Goal: Task Accomplishment & Management: Manage account settings

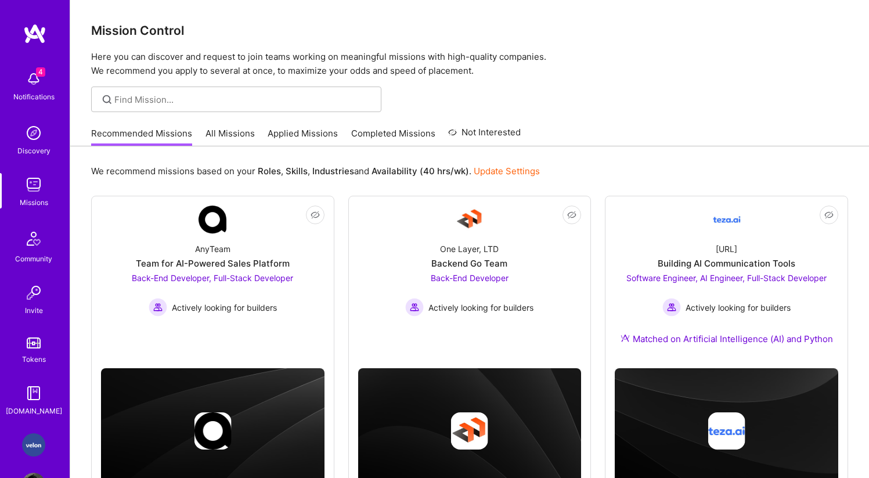
scroll to position [41, 0]
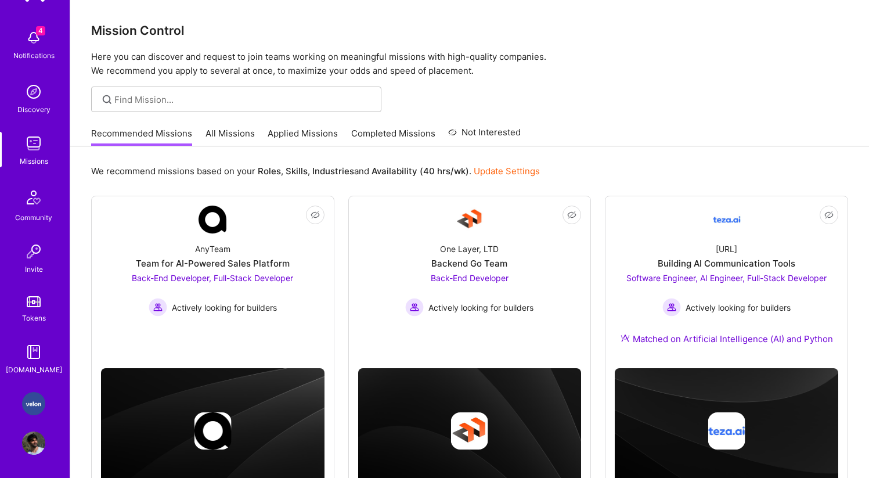
click at [24, 412] on img at bounding box center [33, 403] width 23 height 23
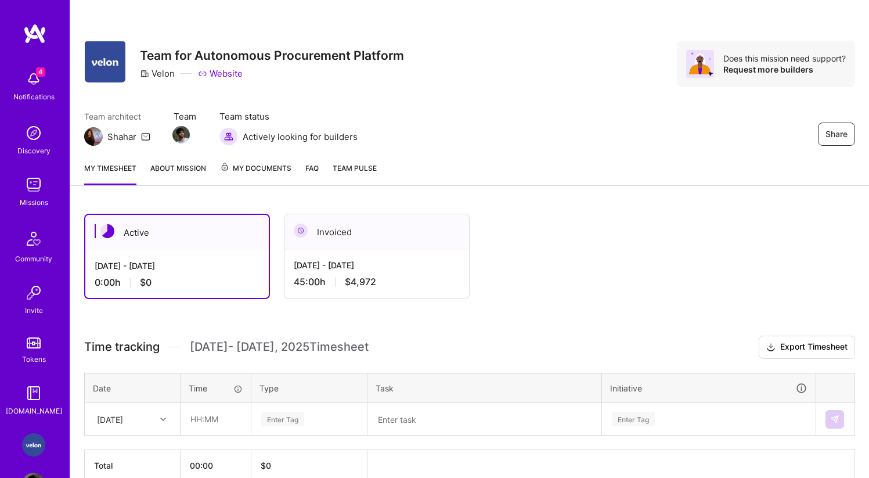
scroll to position [60, 0]
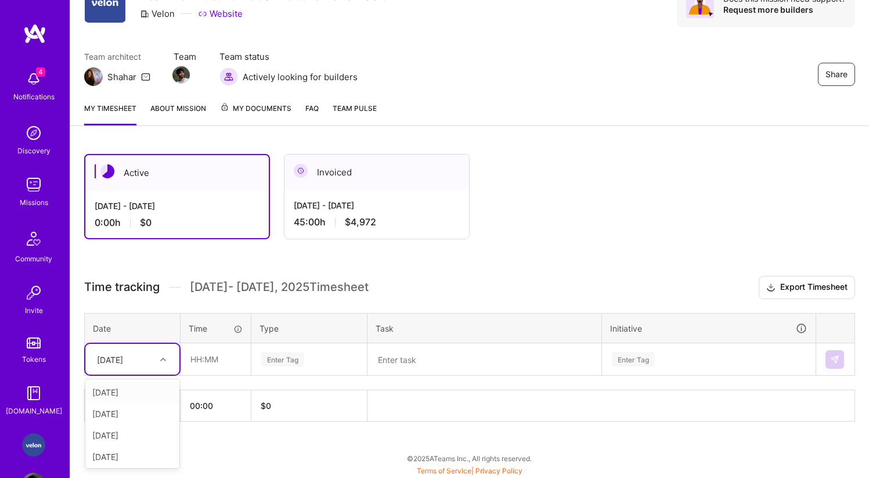
click at [154, 355] on div "[DATE]" at bounding box center [123, 358] width 64 height 19
click at [128, 438] on div "[DATE]" at bounding box center [132, 434] width 94 height 21
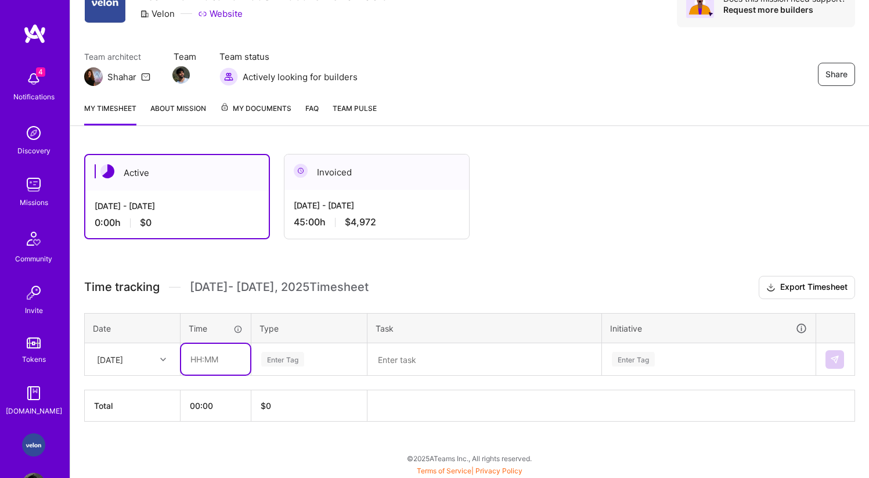
click at [215, 358] on input "text" at bounding box center [215, 359] width 69 height 31
type input "09:00"
click at [840, 356] on button at bounding box center [834, 359] width 19 height 19
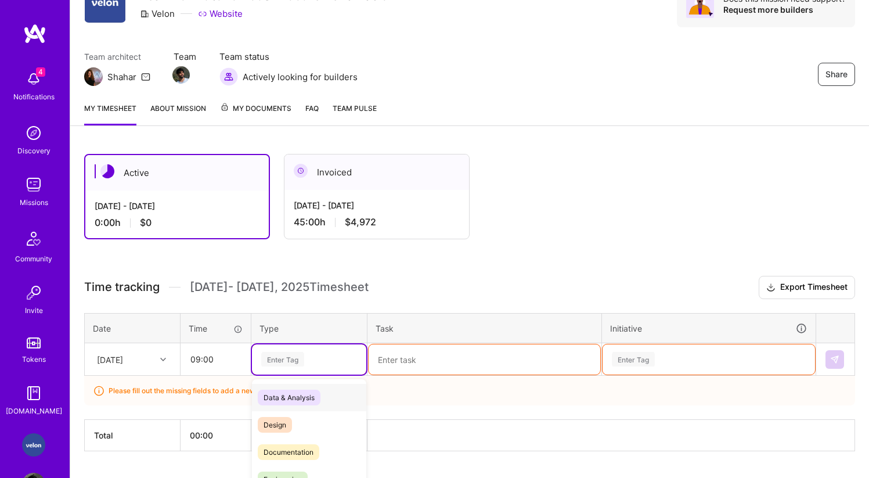
scroll to position [89, 0]
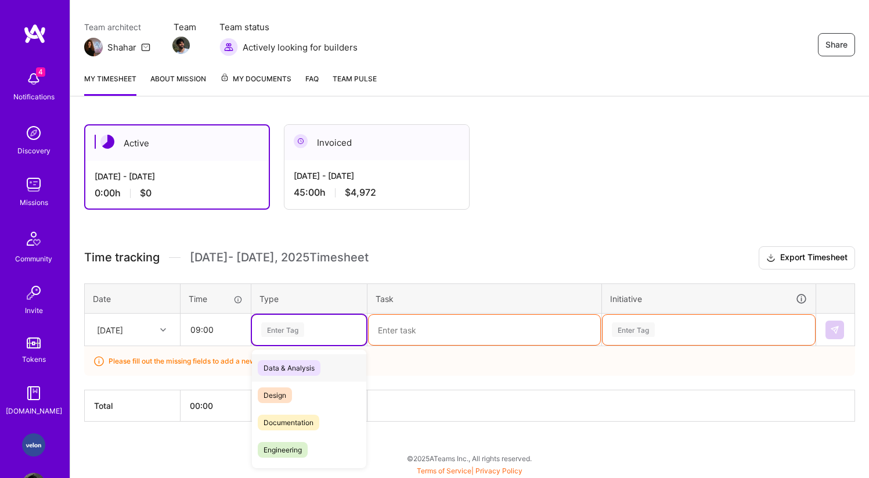
click at [338, 345] on div "option Data & Analysis focused, 0 of 2. 17 results available. Use Up and Down t…" at bounding box center [309, 330] width 114 height 30
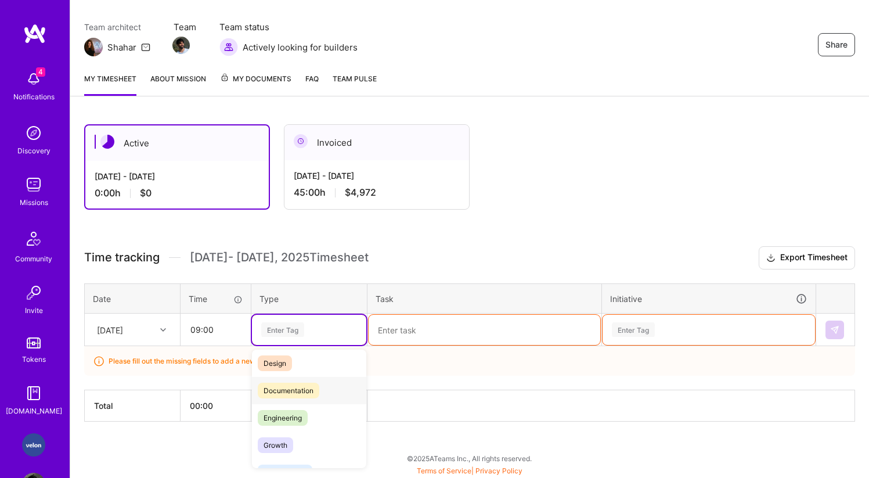
scroll to position [34, 0]
click at [291, 413] on span "Engineering" at bounding box center [283, 416] width 50 height 16
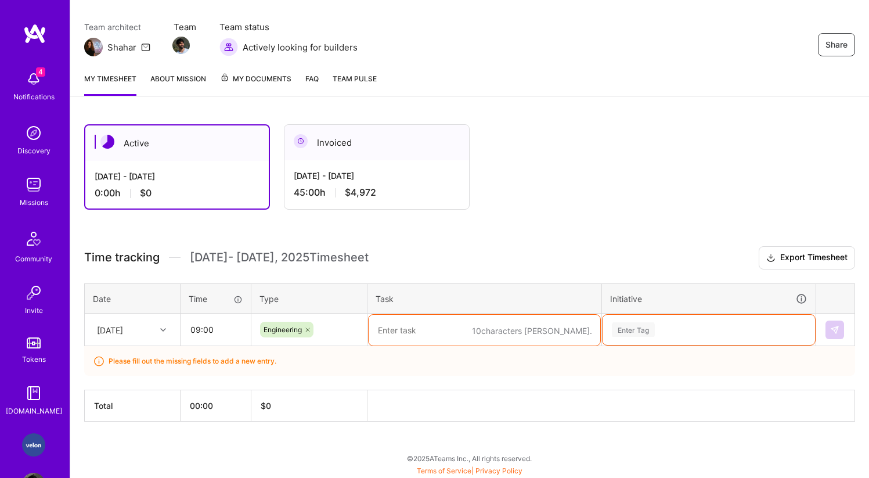
click at [414, 333] on textarea at bounding box center [485, 330] width 232 height 31
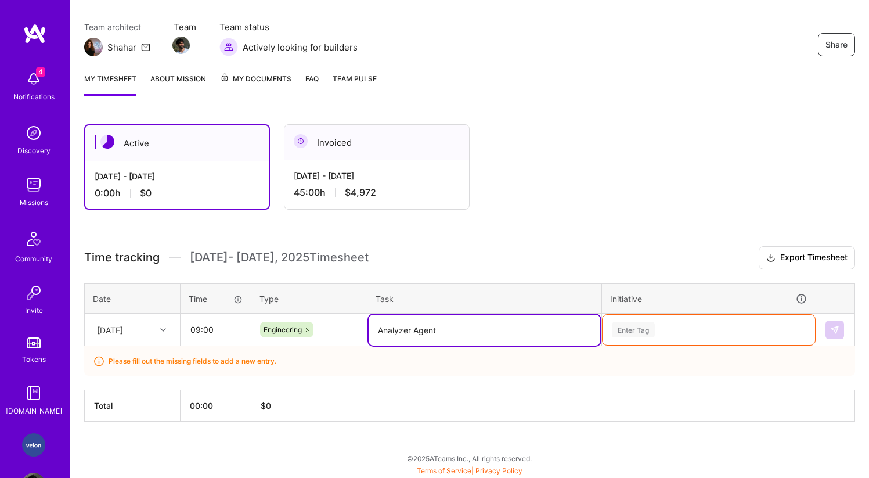
type textarea "Analyzer Agent"
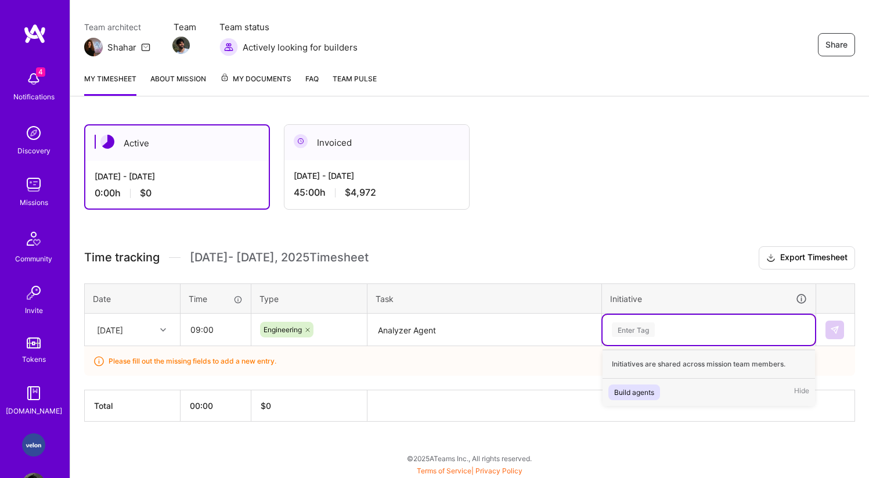
click at [624, 338] on div "Enter Tag" at bounding box center [708, 330] width 212 height 30
click at [630, 392] on div "Build agents" at bounding box center [634, 392] width 40 height 12
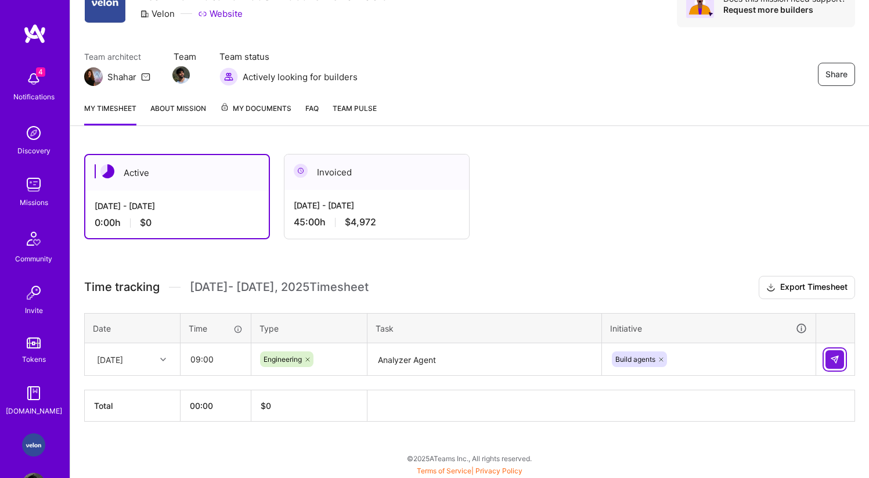
click at [840, 354] on button at bounding box center [834, 359] width 19 height 19
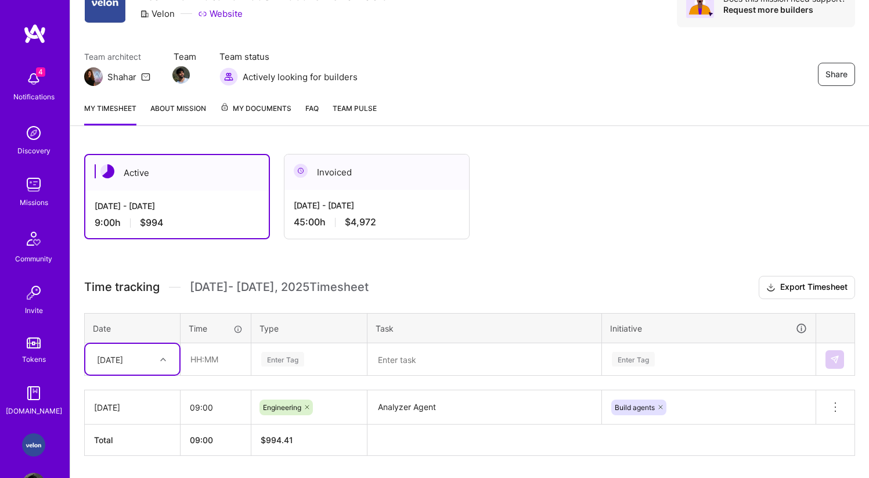
scroll to position [94, 0]
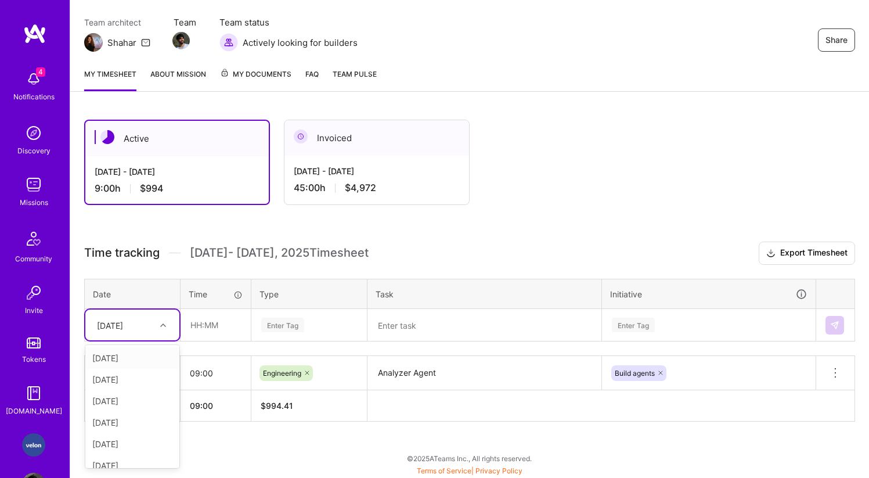
click at [167, 326] on div at bounding box center [165, 324] width 18 height 15
click at [129, 439] on div "[DATE]" at bounding box center [132, 443] width 94 height 21
click at [210, 316] on input "text" at bounding box center [215, 324] width 69 height 31
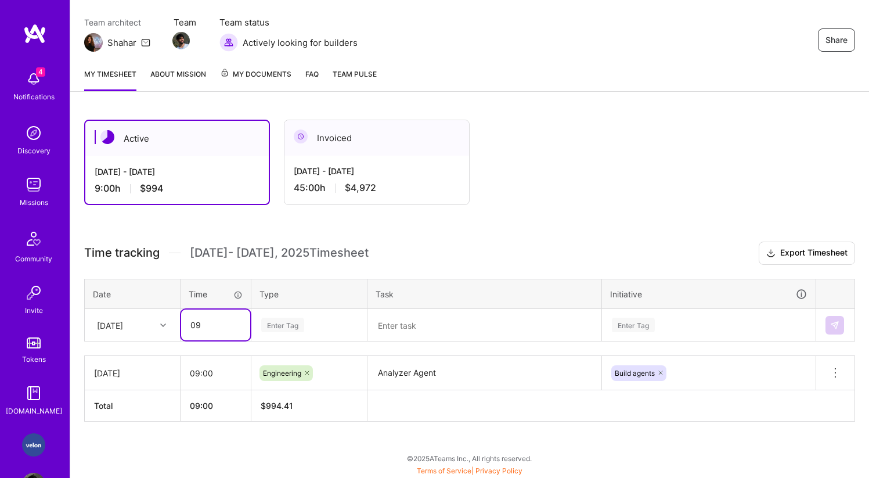
type input "09:00"
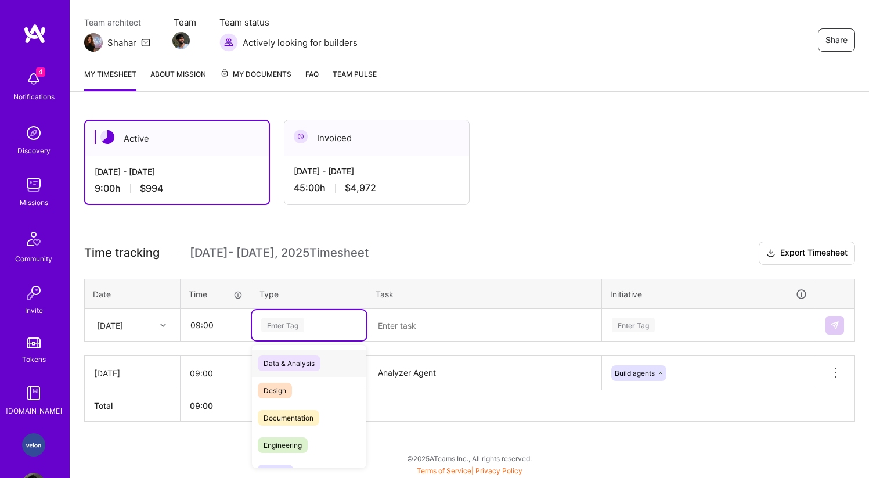
click at [277, 327] on div "Enter Tag" at bounding box center [282, 325] width 43 height 18
click at [295, 442] on span "Engineering" at bounding box center [283, 445] width 50 height 16
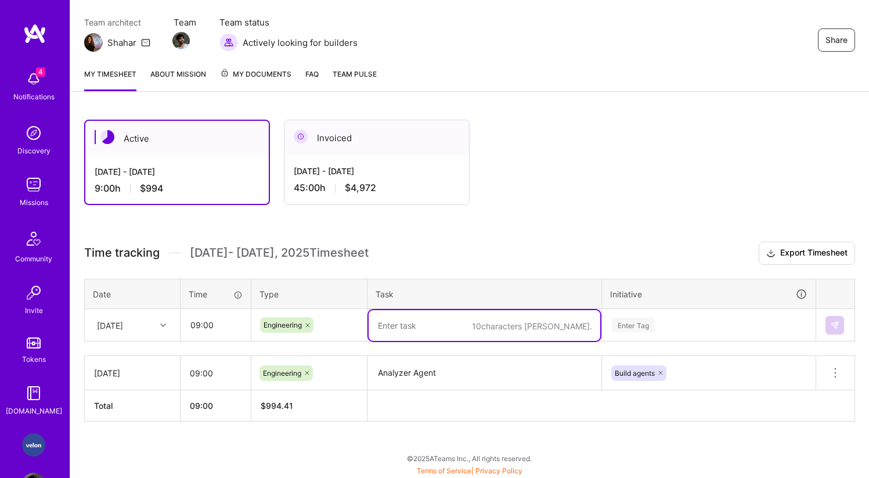
click at [401, 320] on textarea at bounding box center [485, 325] width 232 height 31
click at [425, 380] on textarea "Analyzer Agent" at bounding box center [485, 373] width 232 height 32
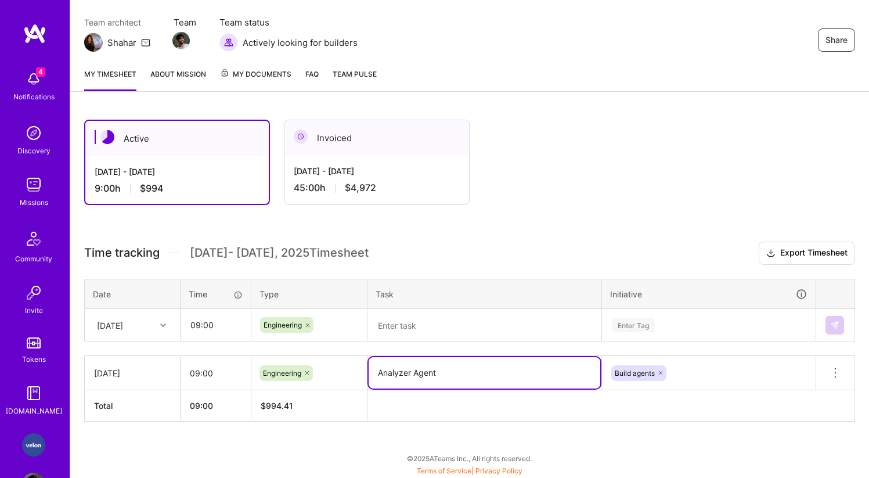
click at [425, 377] on textarea "Analyzer Agent" at bounding box center [485, 372] width 232 height 31
click at [419, 377] on textarea "Analyzer Agent" at bounding box center [485, 372] width 232 height 31
click at [430, 328] on textarea at bounding box center [485, 325] width 232 height 31
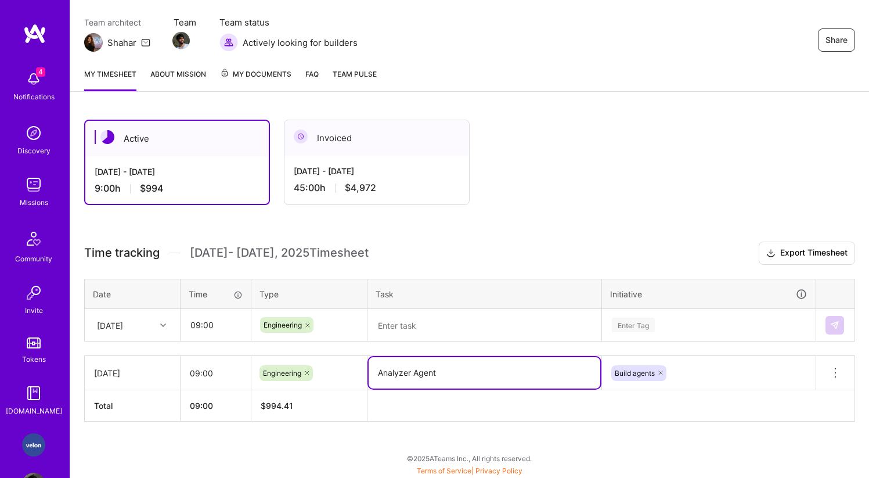
paste textarea "Analyzer Agent"
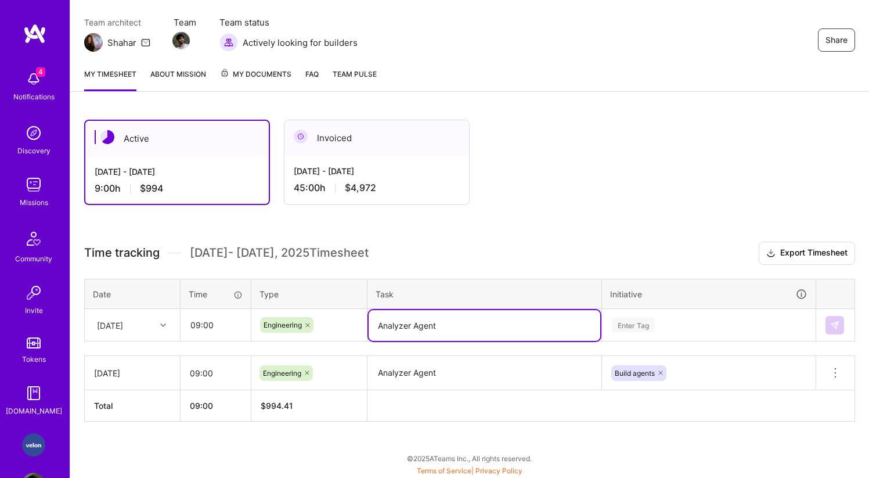
type textarea "Analyzer Agent"
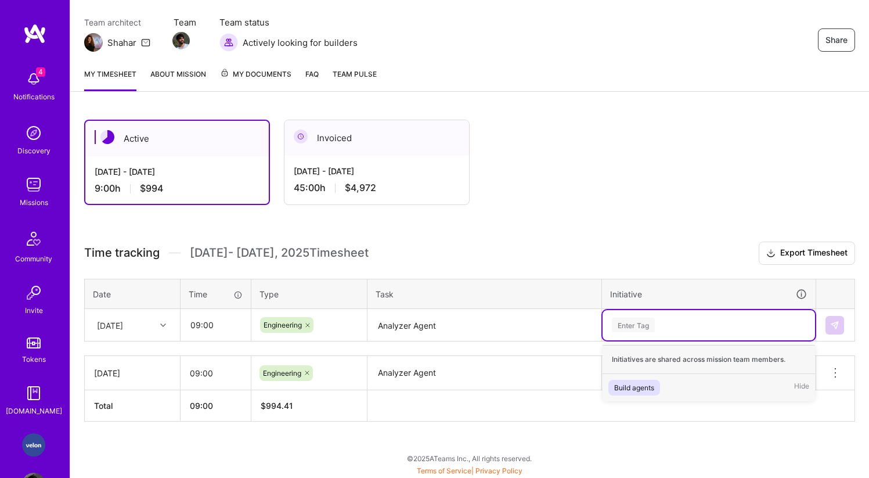
click at [647, 323] on div "Enter Tag" at bounding box center [633, 325] width 43 height 18
click at [634, 382] on div "Build agents" at bounding box center [634, 387] width 40 height 12
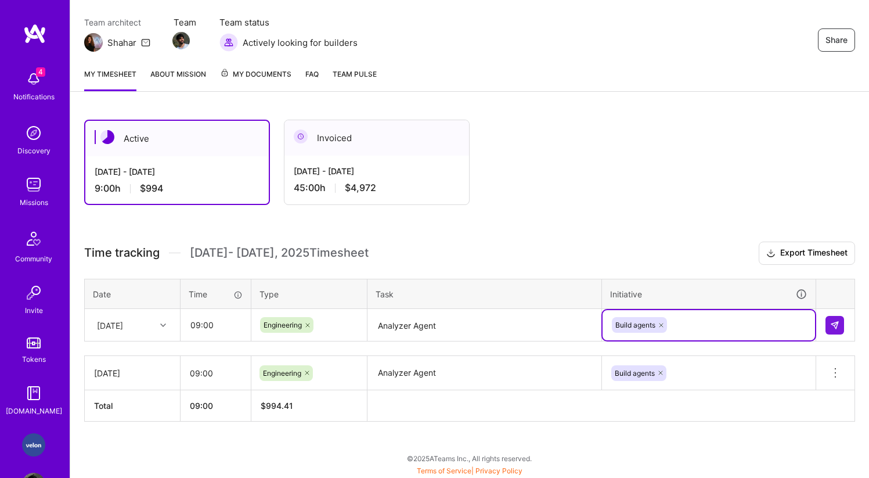
click at [847, 322] on td at bounding box center [835, 325] width 39 height 32
click at [839, 322] on img at bounding box center [834, 324] width 9 height 9
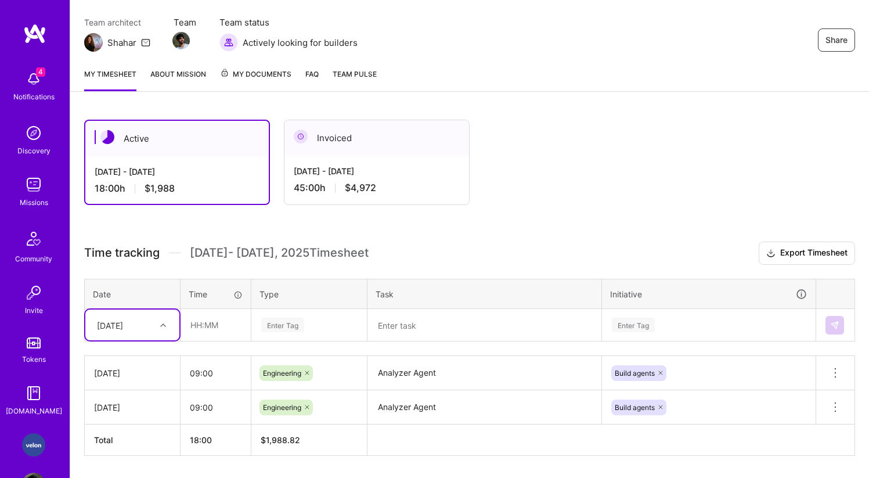
scroll to position [128, 0]
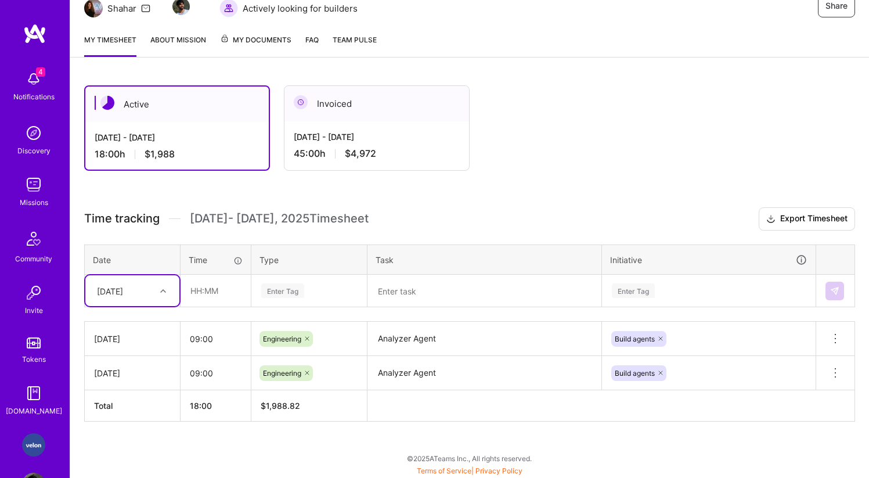
click at [160, 306] on div "option [DATE], selected. Select is focused ,type to refine list, press Down to …" at bounding box center [132, 290] width 94 height 31
click at [118, 436] on div "[DATE]" at bounding box center [132, 430] width 94 height 21
click at [218, 292] on input "text" at bounding box center [215, 290] width 69 height 31
type input "05:00"
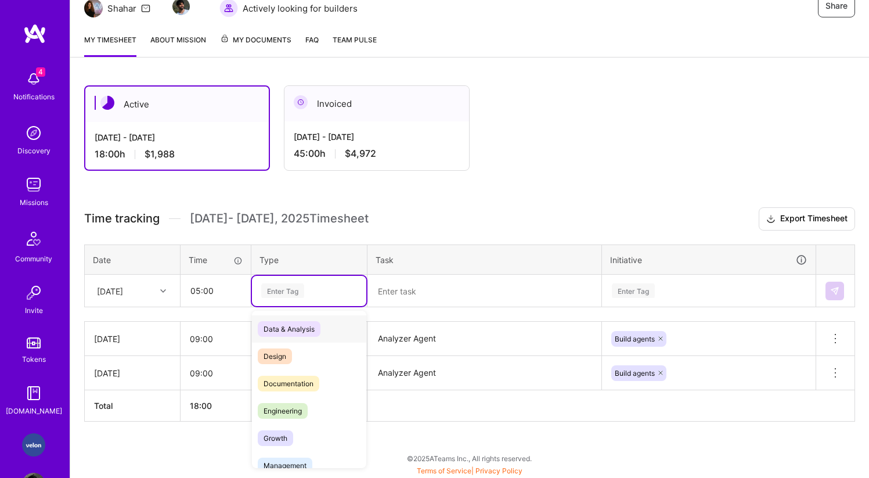
click at [288, 290] on div "Enter Tag" at bounding box center [282, 290] width 43 height 18
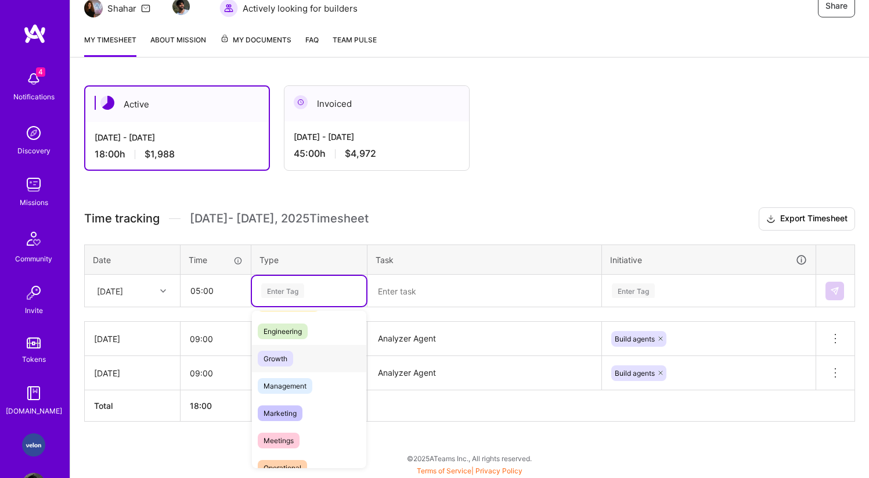
scroll to position [81, 0]
click at [283, 327] on span "Engineering" at bounding box center [283, 330] width 50 height 16
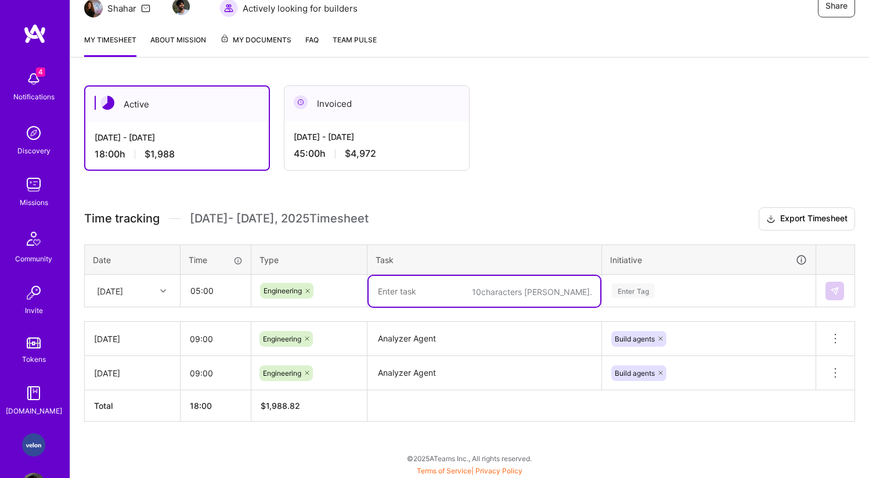
click at [402, 293] on textarea at bounding box center [485, 291] width 232 height 31
click at [406, 323] on textarea "Analyzer Agent" at bounding box center [485, 339] width 232 height 32
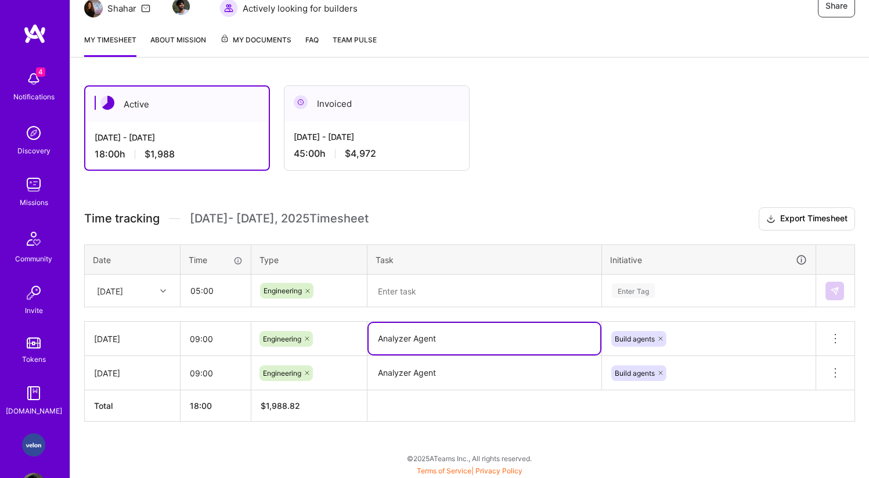
click at [406, 325] on textarea "Analyzer Agent" at bounding box center [485, 338] width 232 height 31
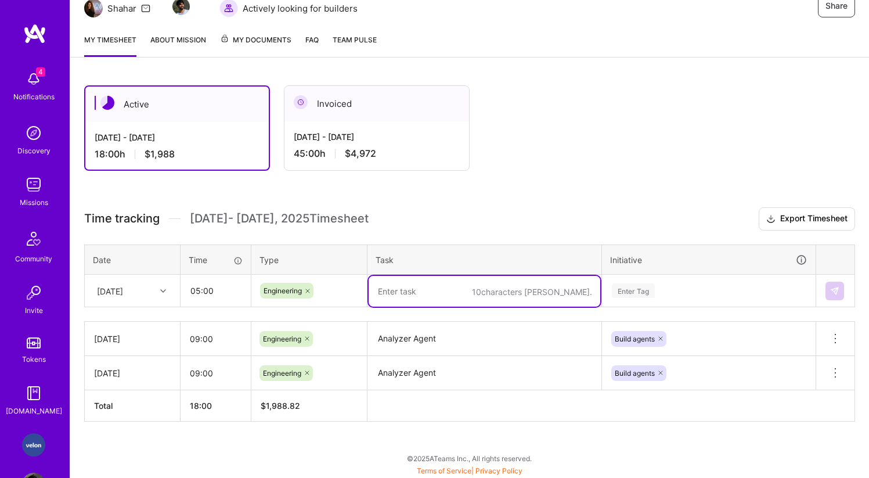
click at [406, 292] on textarea at bounding box center [485, 291] width 232 height 31
paste textarea "Analyzer Agent"
type textarea "Analyzer Agent"
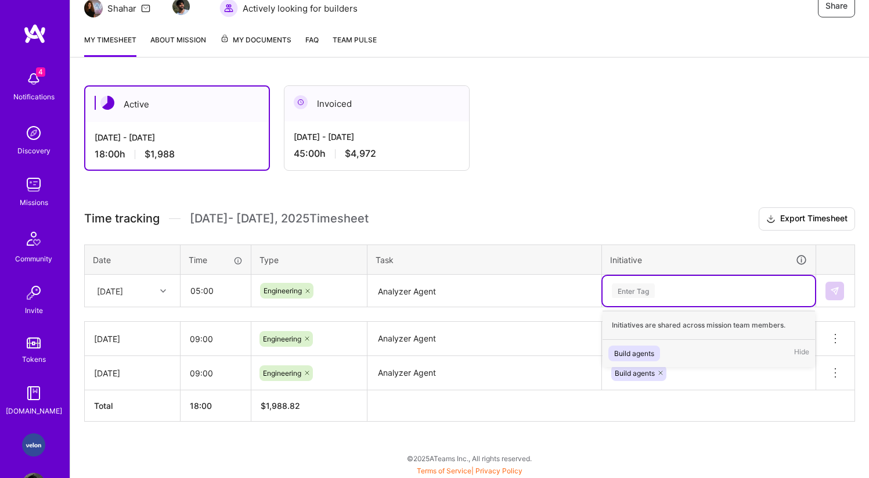
click at [646, 305] on div "Enter Tag" at bounding box center [708, 291] width 212 height 30
click at [638, 349] on div "Build agents" at bounding box center [634, 353] width 40 height 12
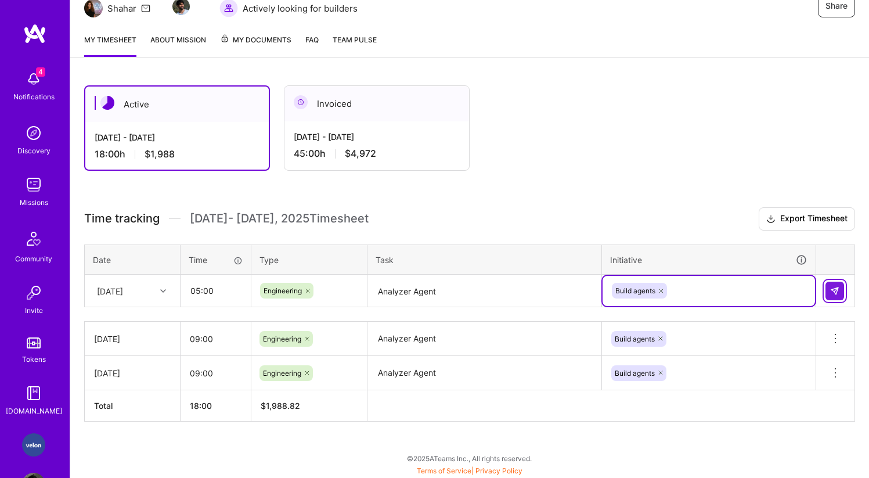
click at [837, 294] on button at bounding box center [834, 290] width 19 height 19
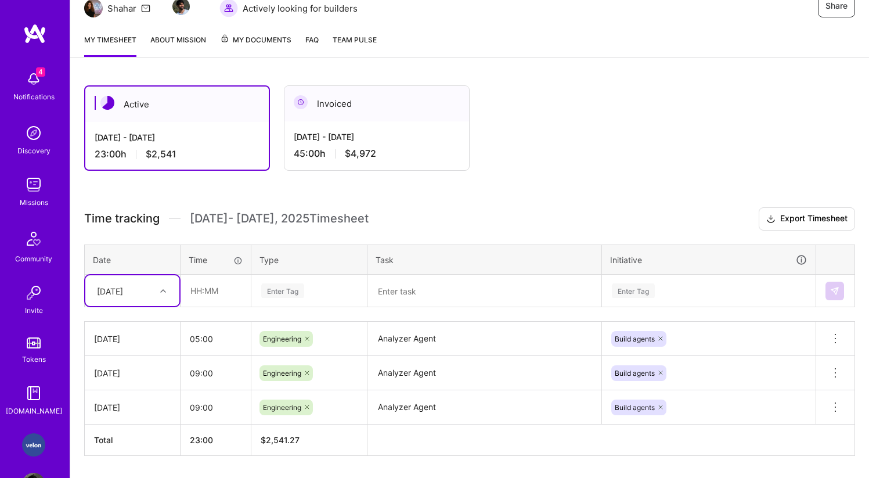
scroll to position [162, 0]
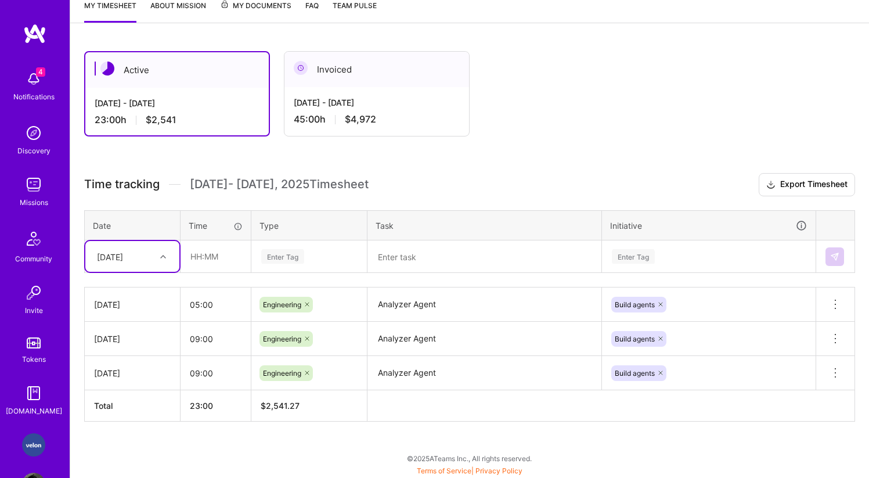
click at [164, 252] on div at bounding box center [165, 256] width 18 height 15
click at [132, 379] on div "[DATE]" at bounding box center [132, 372] width 94 height 21
click at [214, 259] on input "text" at bounding box center [215, 256] width 69 height 31
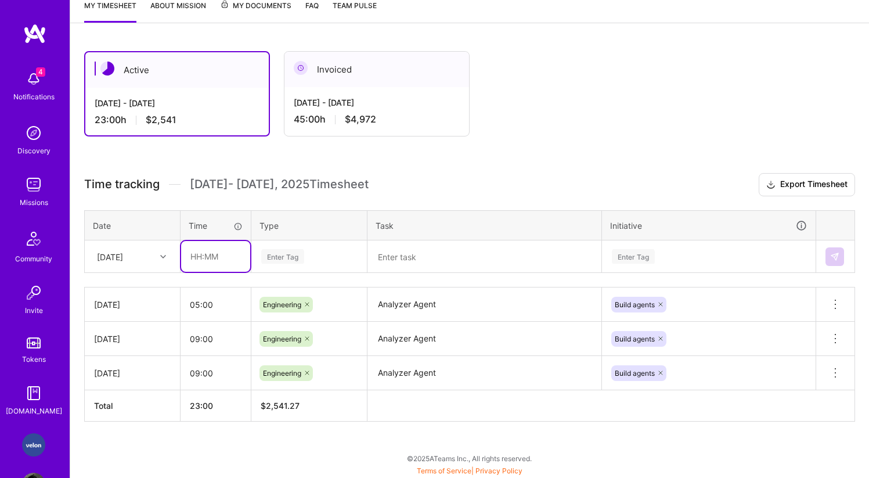
type input "09:00"
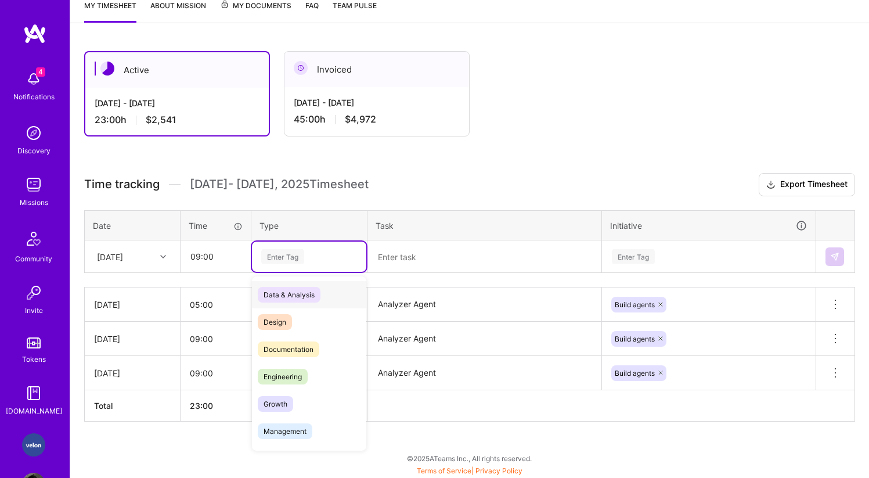
click at [281, 256] on div "Enter Tag" at bounding box center [282, 256] width 43 height 18
click at [297, 376] on span "Engineering" at bounding box center [283, 377] width 50 height 16
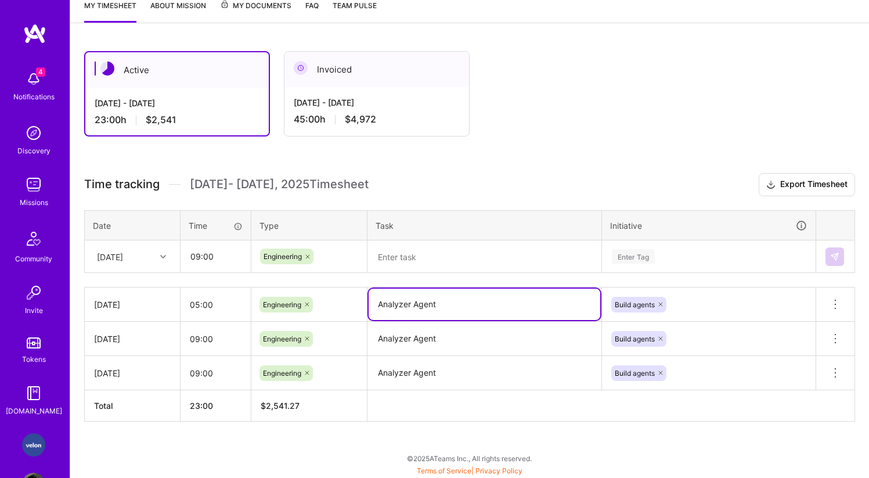
click at [405, 295] on textarea "Analyzer Agent" at bounding box center [485, 303] width 232 height 31
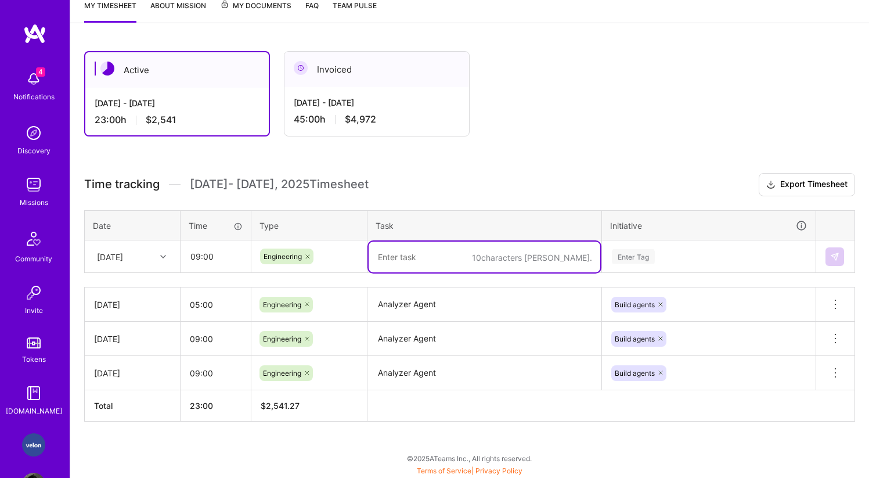
click at [402, 250] on textarea at bounding box center [485, 256] width 232 height 31
paste textarea "Analyzer Agent"
type textarea "Analyzer Agent"
click at [635, 254] on div "Enter Tag" at bounding box center [633, 256] width 43 height 18
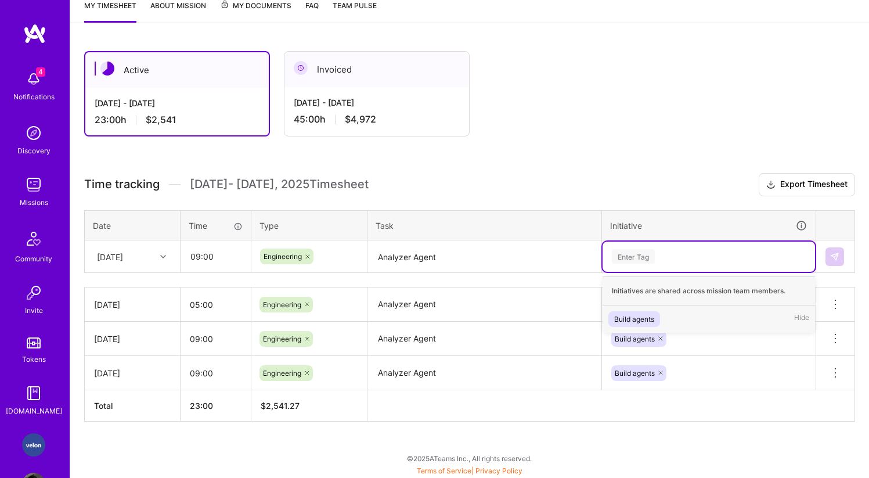
click at [641, 308] on div "Build agents Hide" at bounding box center [708, 318] width 212 height 27
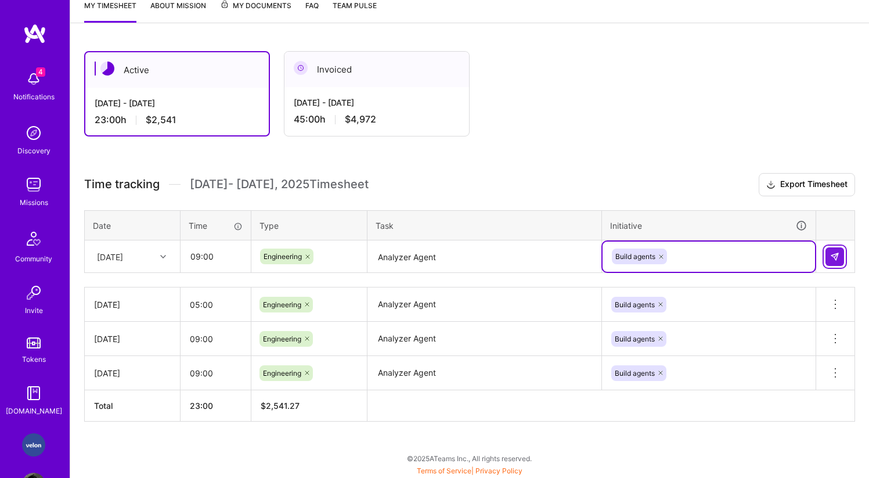
click at [826, 257] on button at bounding box center [834, 256] width 19 height 19
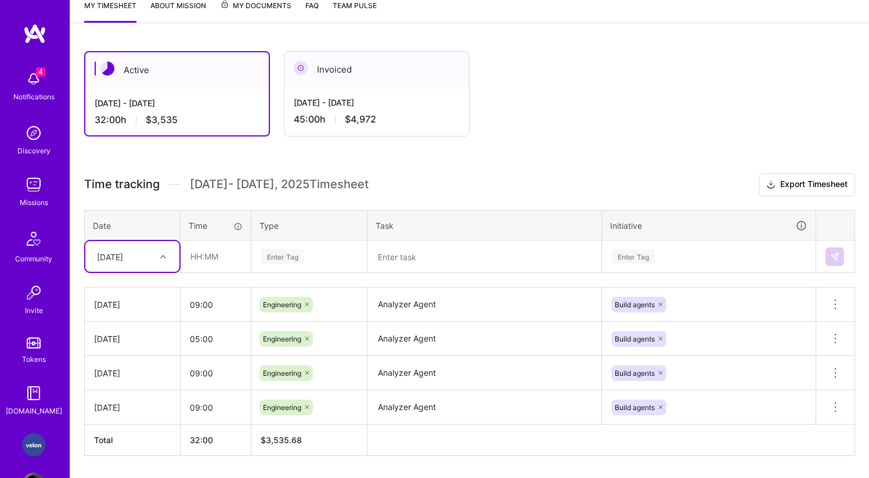
click at [160, 258] on icon at bounding box center [163, 257] width 6 height 6
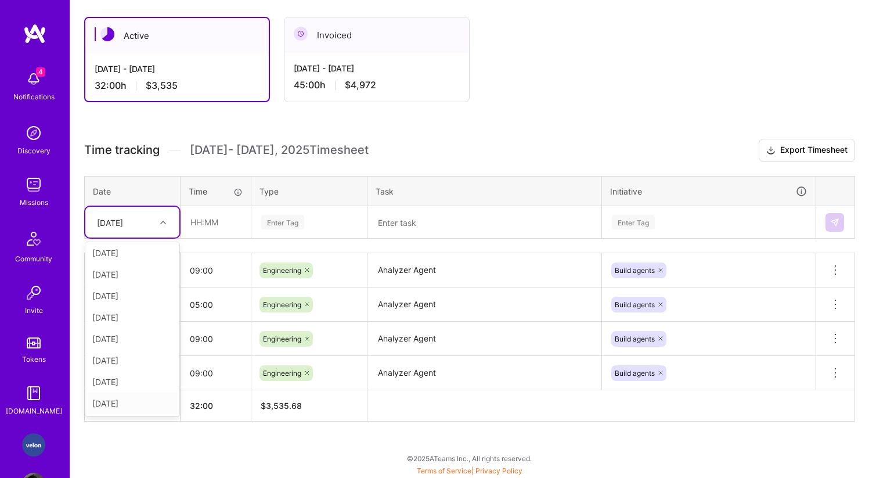
click at [132, 404] on div "[DATE]" at bounding box center [132, 402] width 94 height 21
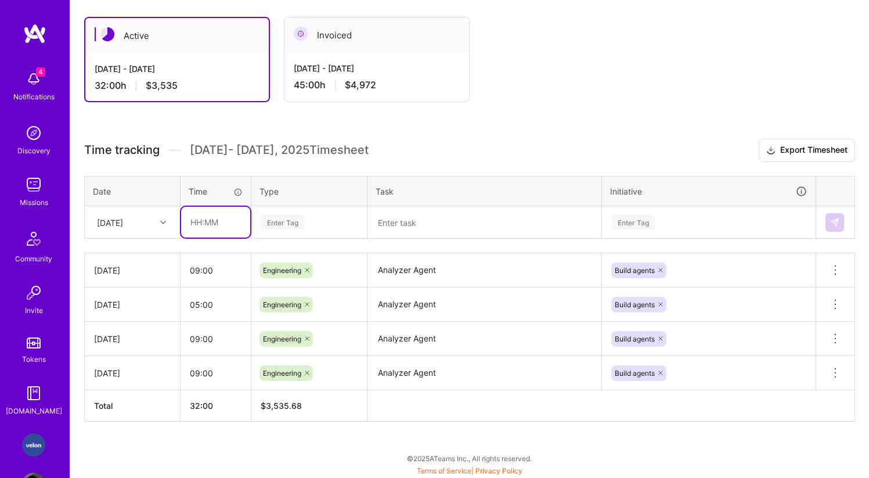
click at [210, 221] on input "text" at bounding box center [215, 222] width 69 height 31
type input "09:00"
click at [291, 221] on div "Enter Tag" at bounding box center [282, 222] width 43 height 18
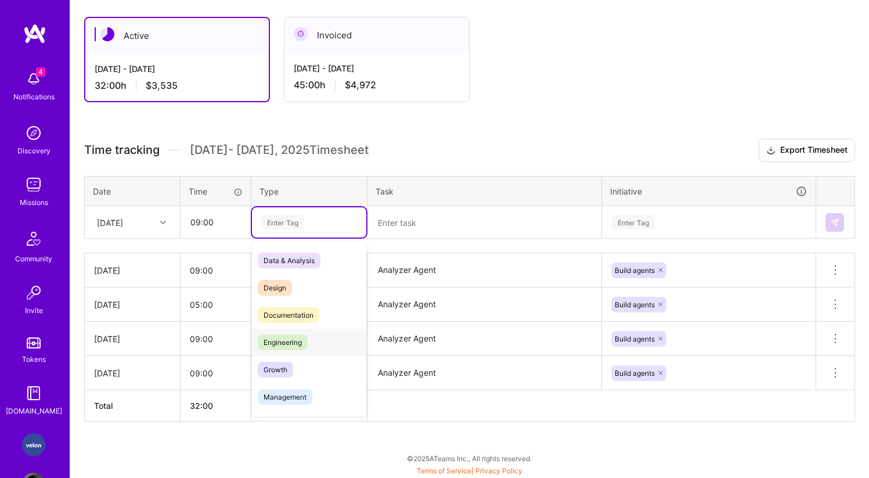
click at [304, 335] on span "Engineering" at bounding box center [283, 342] width 50 height 16
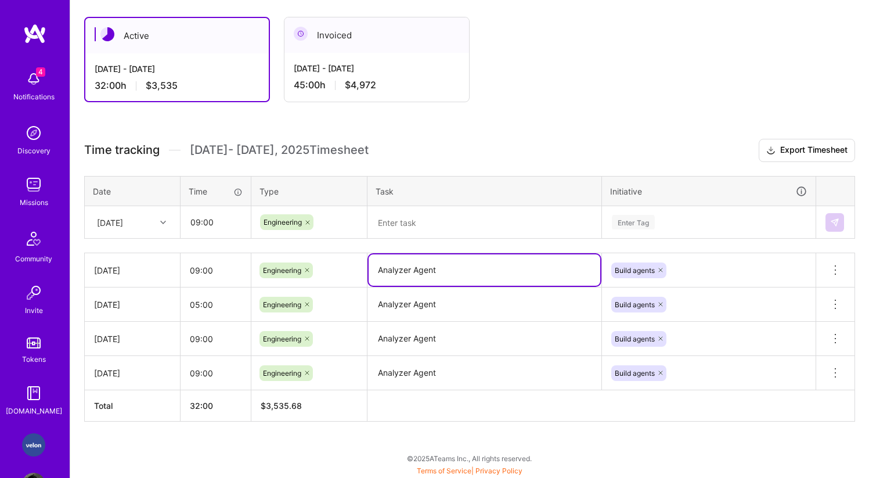
click at [423, 271] on textarea "Analyzer Agent" at bounding box center [485, 269] width 232 height 31
click at [420, 212] on textarea at bounding box center [485, 222] width 232 height 31
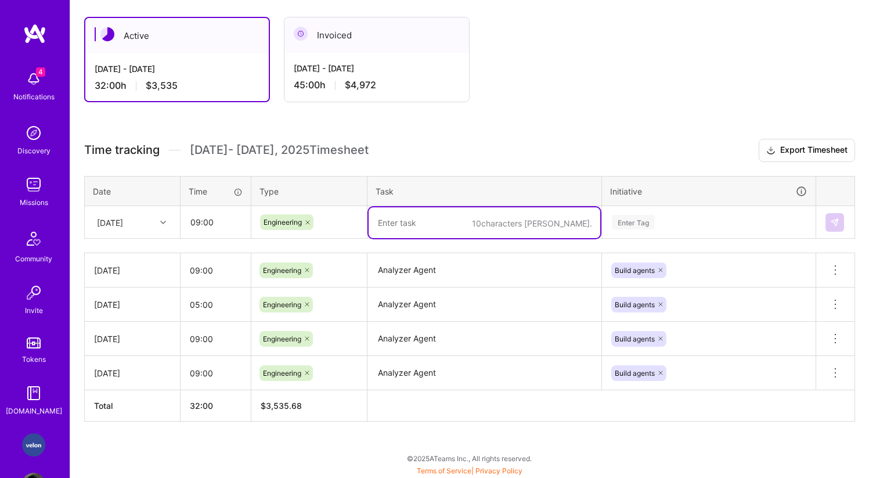
paste textarea "Analyzer Agent"
type textarea "Analyzer Agent"
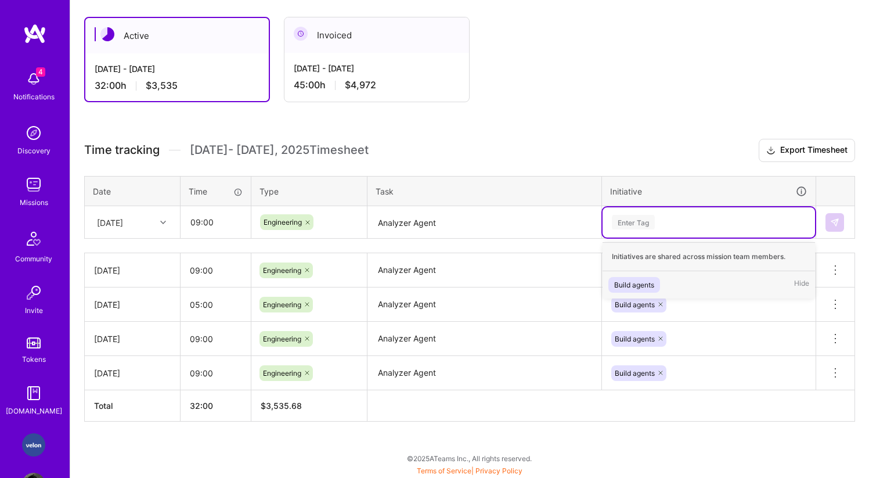
click at [655, 227] on div "Enter Tag" at bounding box center [709, 222] width 196 height 15
click at [635, 280] on div "Build agents" at bounding box center [634, 285] width 40 height 12
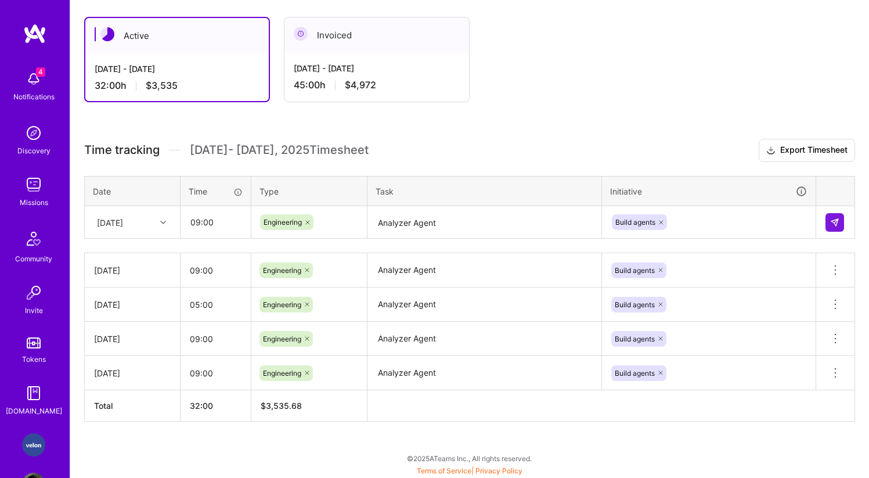
click at [845, 219] on td at bounding box center [835, 222] width 39 height 32
click at [838, 219] on img at bounding box center [834, 222] width 9 height 9
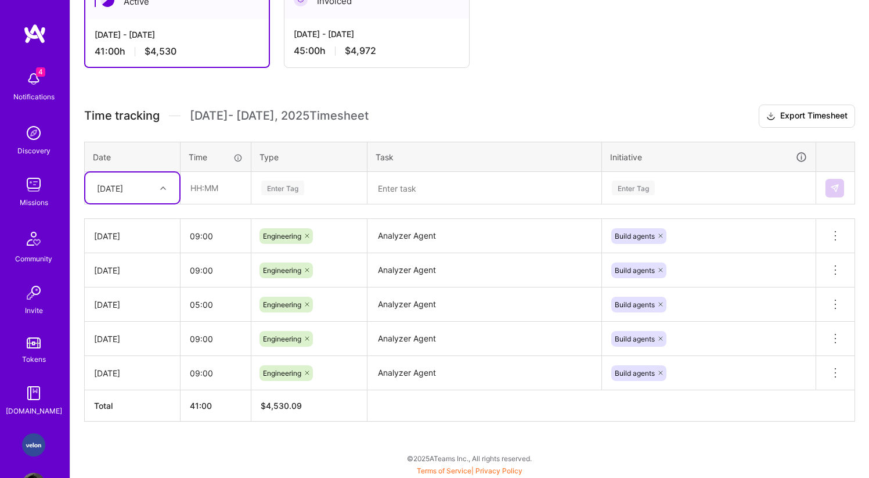
scroll to position [190, 0]
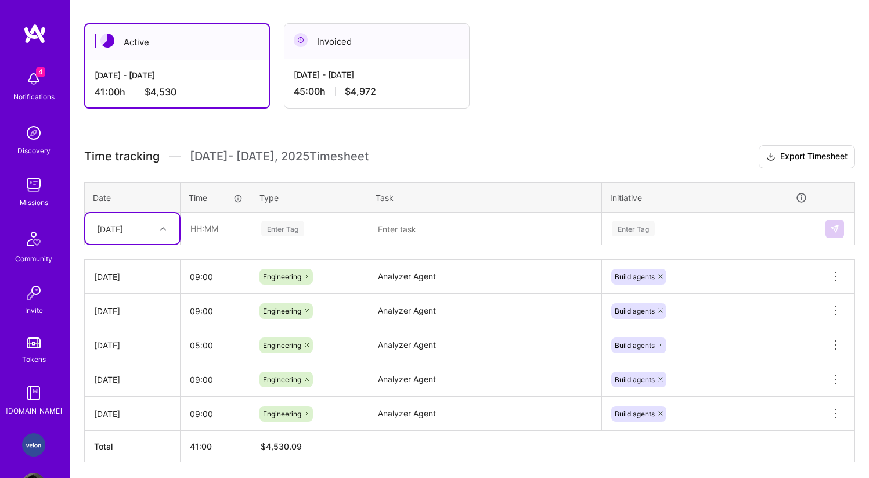
click at [146, 224] on div "[DATE]" at bounding box center [123, 228] width 64 height 19
click at [178, 164] on h3 "Time tracking [DATE] - [DATE] Timesheet Export Timesheet" at bounding box center [469, 156] width 771 height 23
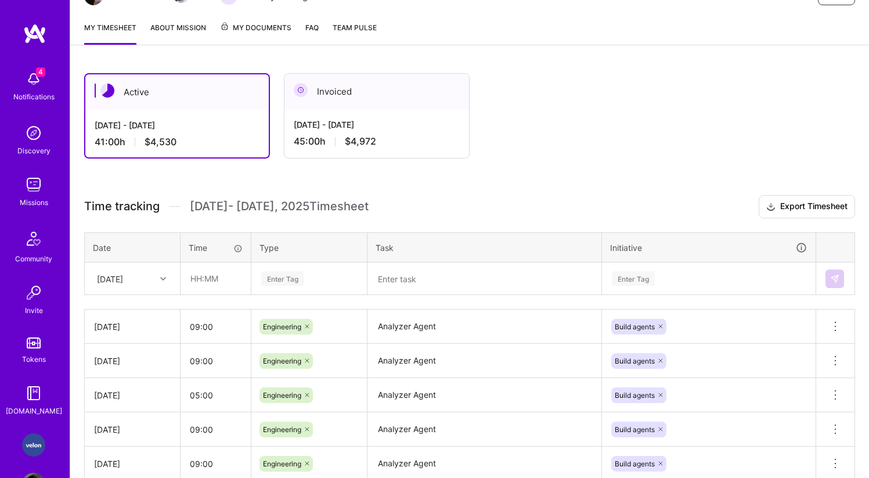
scroll to position [0, 0]
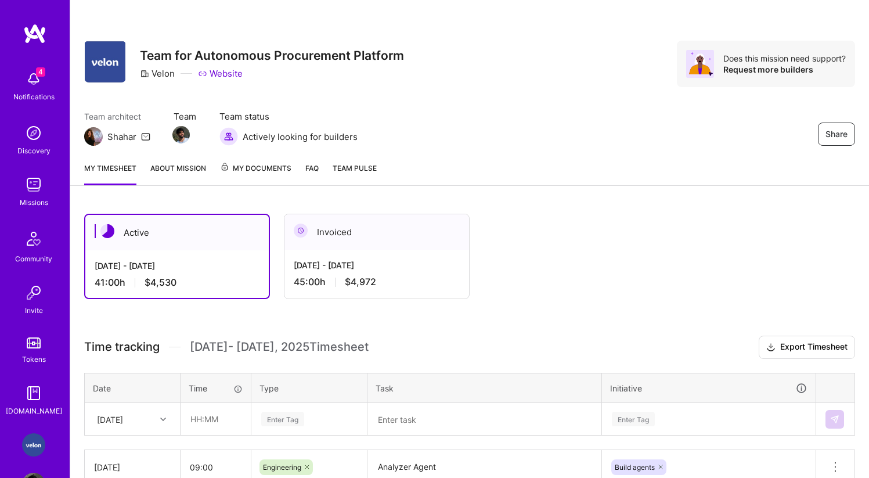
click at [344, 171] on span "Team Pulse" at bounding box center [355, 168] width 44 height 9
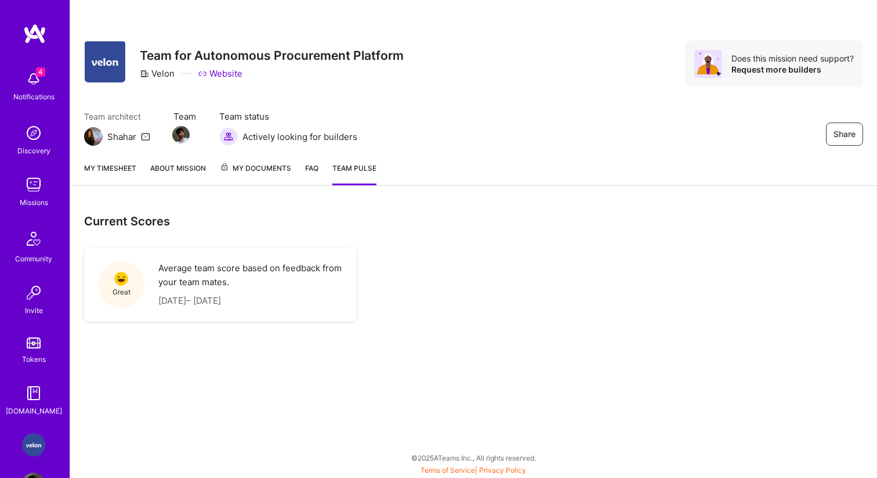
click at [315, 171] on link "FAQ" at bounding box center [311, 173] width 13 height 23
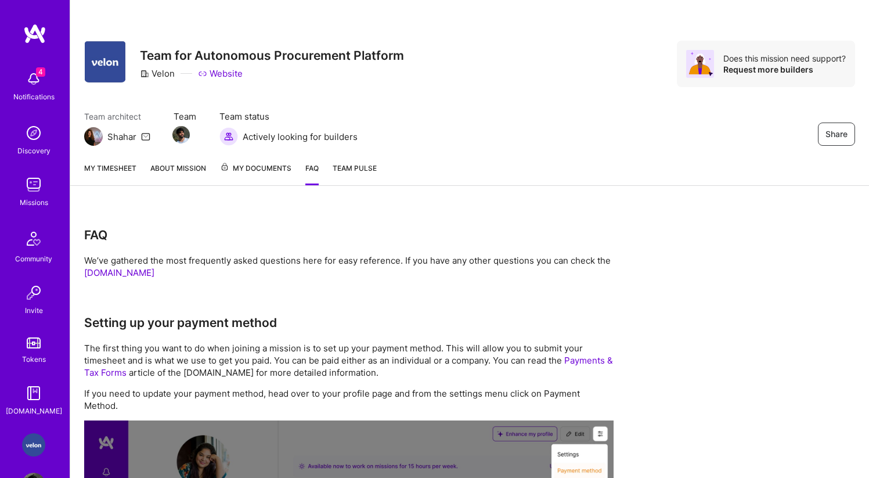
click at [186, 173] on link "About Mission" at bounding box center [178, 173] width 56 height 23
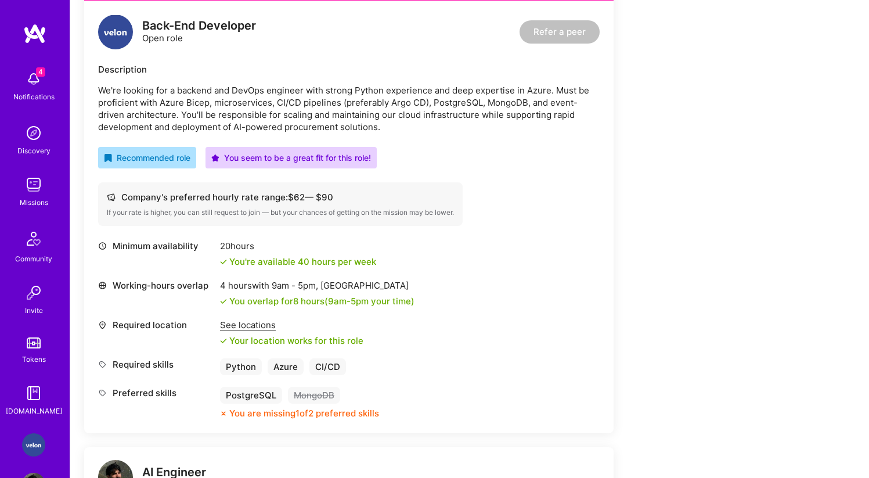
scroll to position [773, 0]
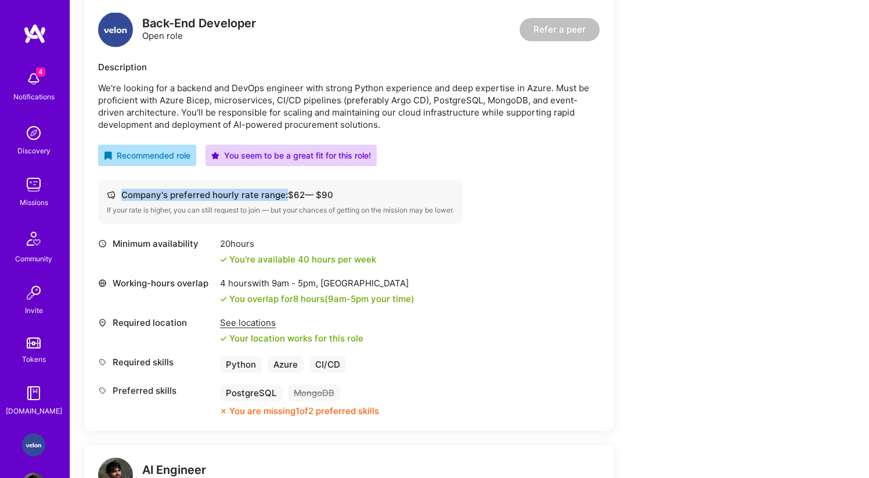
drag, startPoint x: 284, startPoint y: 195, endPoint x: 355, endPoint y: 195, distance: 71.4
click at [355, 195] on div "Company's preferred hourly rate range: $ 62 — $ 90" at bounding box center [280, 195] width 347 height 12
click at [341, 194] on div "Company's preferred hourly rate range: $ 62 — $ 90" at bounding box center [280, 195] width 347 height 12
drag, startPoint x: 342, startPoint y: 192, endPoint x: 291, endPoint y: 193, distance: 51.1
click at [291, 193] on div "Company's preferred hourly rate range: $ 62 — $ 90" at bounding box center [280, 195] width 347 height 12
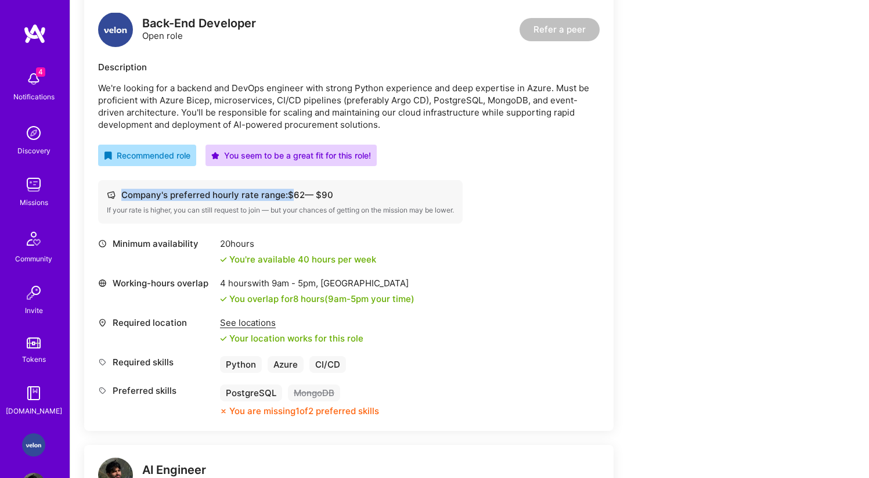
click at [291, 193] on div "Company's preferred hourly rate range: $ 62 — $ 90" at bounding box center [280, 195] width 347 height 12
drag, startPoint x: 288, startPoint y: 193, endPoint x: 337, endPoint y: 193, distance: 48.7
click at [337, 193] on div "Company's preferred hourly rate range: $ 62 — $ 90" at bounding box center [280, 195] width 347 height 12
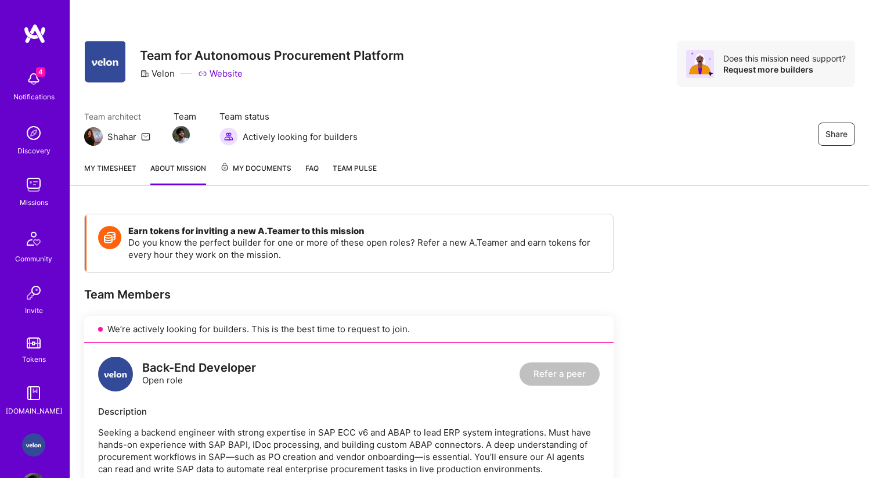
scroll to position [0, 0]
click at [126, 171] on link "My timesheet" at bounding box center [110, 173] width 52 height 23
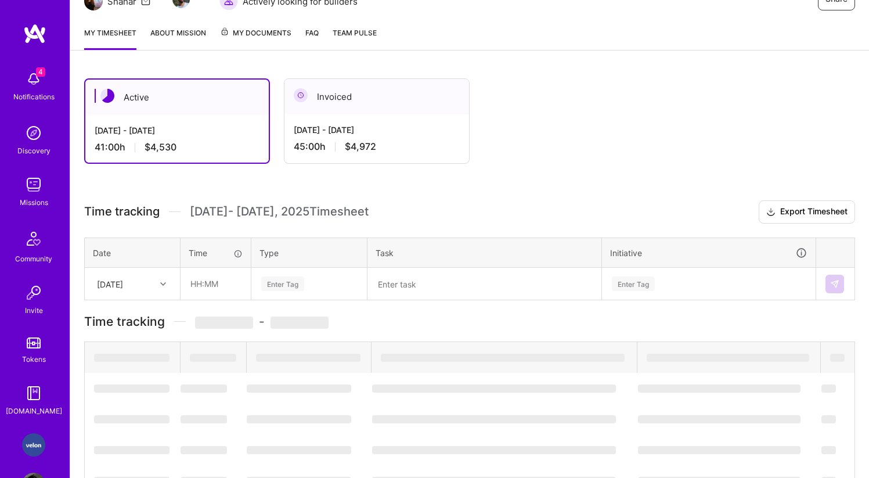
scroll to position [136, 0]
